Goal: Navigation & Orientation: Find specific page/section

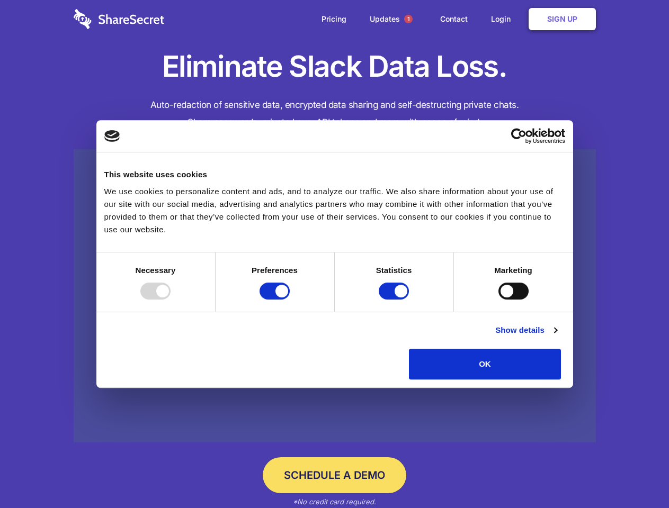
click at [171, 300] on div at bounding box center [155, 291] width 30 height 17
click at [290, 300] on input "Preferences" at bounding box center [274, 291] width 30 height 17
checkbox input "false"
click at [395, 300] on input "Statistics" at bounding box center [394, 291] width 30 height 17
checkbox input "false"
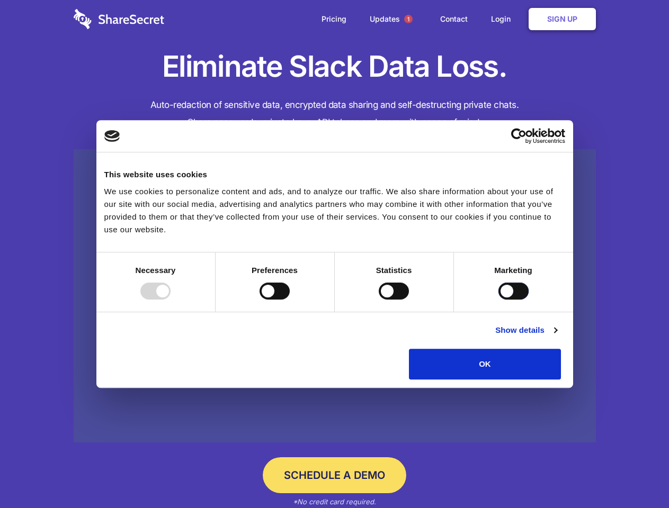
click at [498, 300] on input "Marketing" at bounding box center [513, 291] width 30 height 17
checkbox input "true"
click at [557, 337] on link "Show details" at bounding box center [525, 330] width 61 height 13
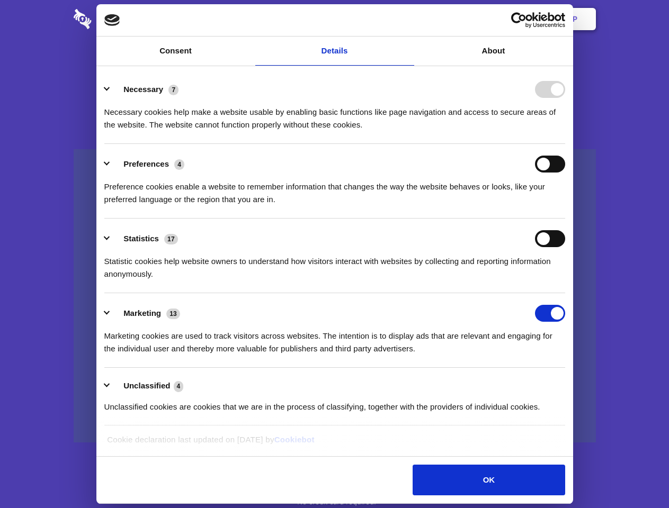
click at [565, 144] on li "Necessary 7 Necessary cookies help make a website usable by enabling basic func…" at bounding box center [334, 106] width 461 height 75
click at [408, 19] on span "1" at bounding box center [408, 19] width 8 height 8
